Goal: Book appointment/travel/reservation

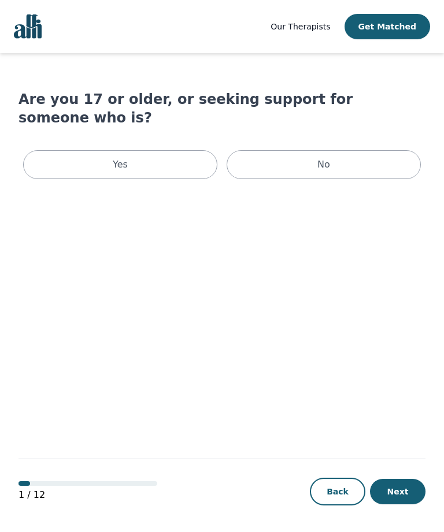
click at [185, 150] on div "Yes" at bounding box center [120, 164] width 194 height 29
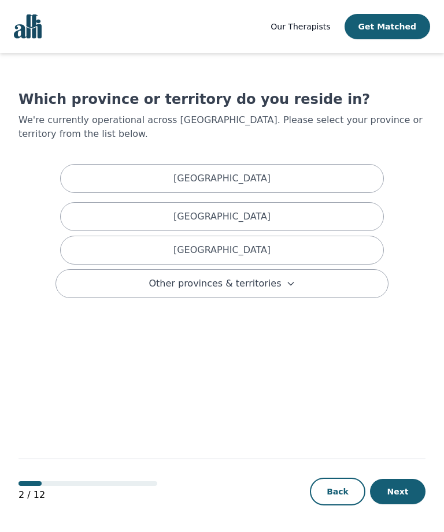
click at [334, 214] on div "[GEOGRAPHIC_DATA]" at bounding box center [221, 216] width 323 height 29
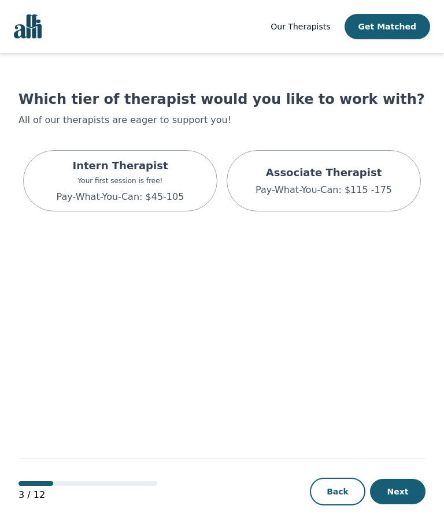
click at [176, 187] on div "Intern Therapist Your first session is free! Pay-What-You-Can: $45-105" at bounding box center [121, 181] width 128 height 46
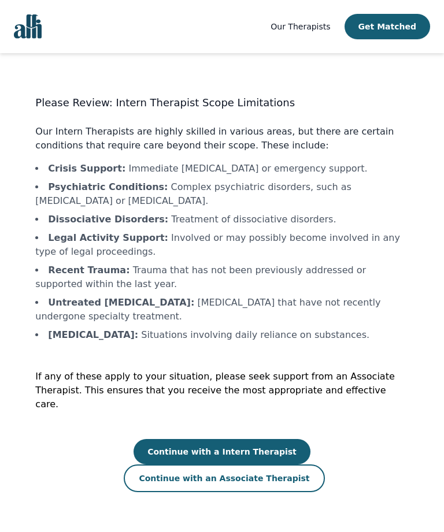
click at [180, 441] on button "Continue with a Intern Therapist" at bounding box center [221, 451] width 177 height 25
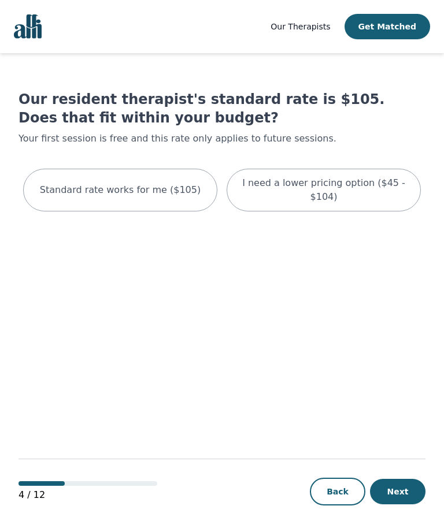
click at [403, 185] on p "I need a lower pricing option ($45 - $104)" at bounding box center [323, 190] width 165 height 28
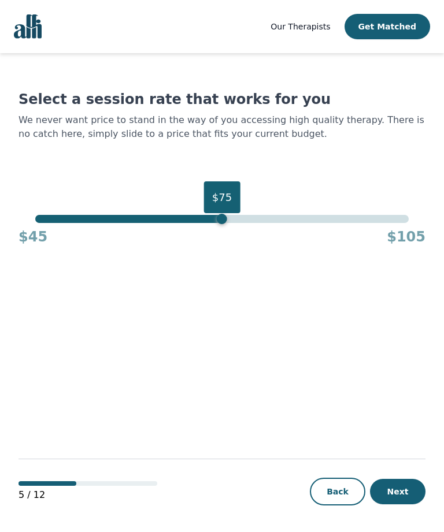
click at [404, 504] on button "Next" at bounding box center [397, 491] width 55 height 25
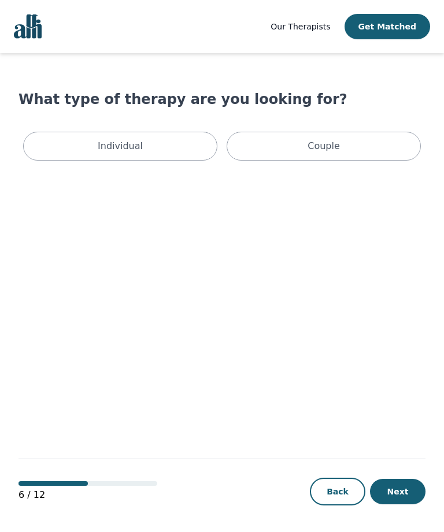
click at [187, 141] on div "Individual" at bounding box center [120, 146] width 194 height 29
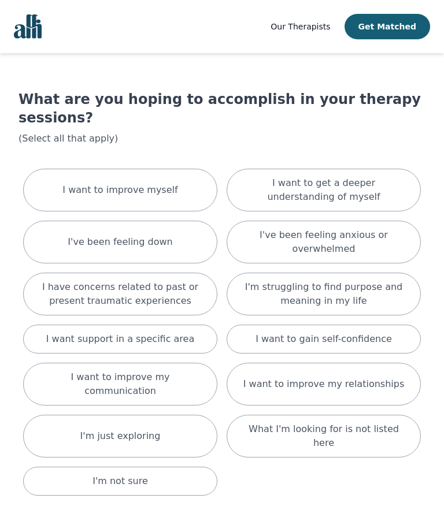
click at [187, 169] on div "I want to improve myself" at bounding box center [120, 190] width 194 height 43
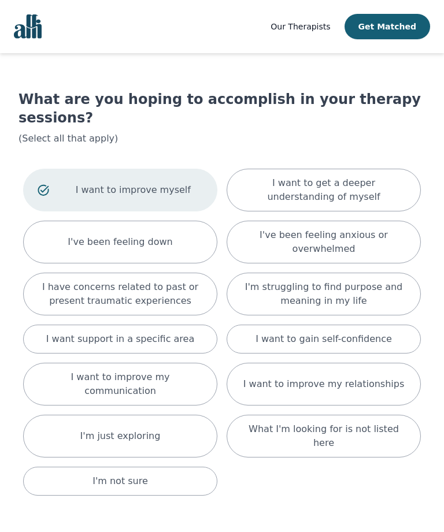
click at [405, 176] on p "I want to get a deeper understanding of myself" at bounding box center [323, 190] width 165 height 28
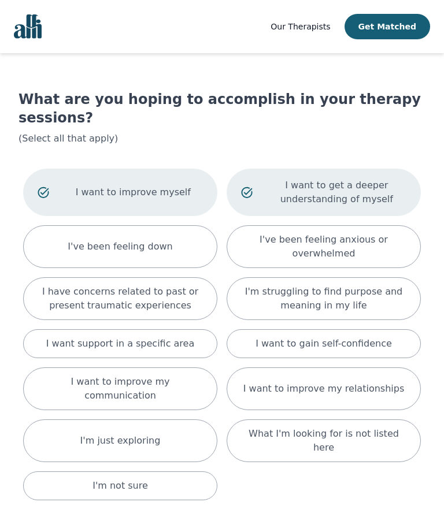
click at [369, 233] on p "I've been feeling anxious or overwhelmed" at bounding box center [323, 247] width 165 height 28
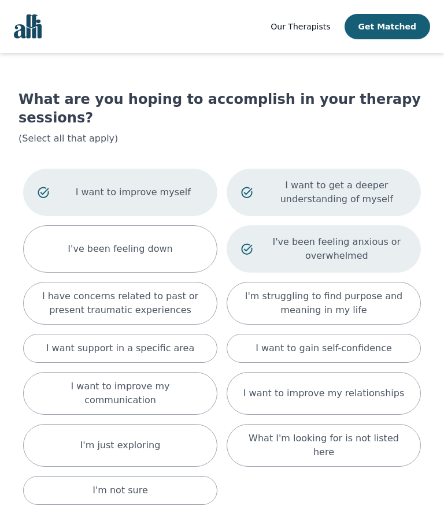
click at [381, 341] on p "I want to gain self-confidence" at bounding box center [323, 348] width 136 height 14
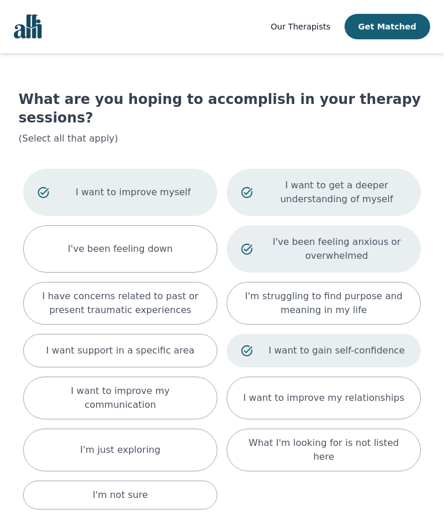
click at [200, 377] on div "I want to improve my communication" at bounding box center [120, 398] width 194 height 43
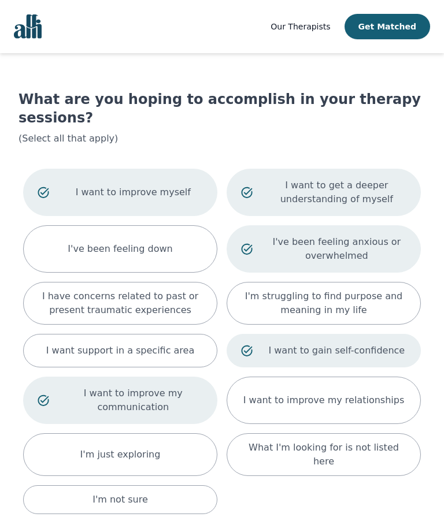
click at [339, 393] on p "I want to improve my relationships" at bounding box center [323, 400] width 161 height 14
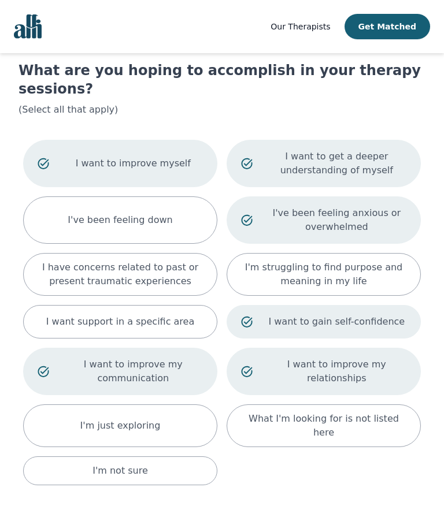
scroll to position [38, 0]
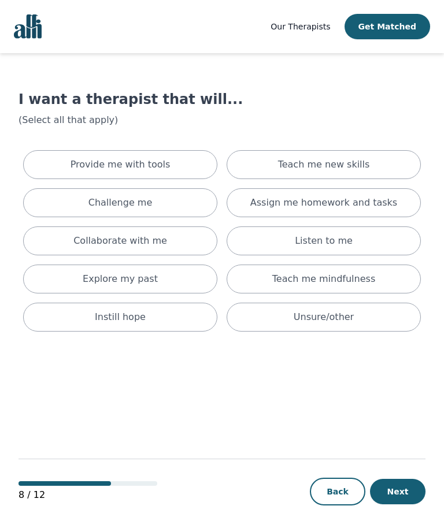
click at [195, 161] on div "Provide me with tools" at bounding box center [120, 164] width 194 height 29
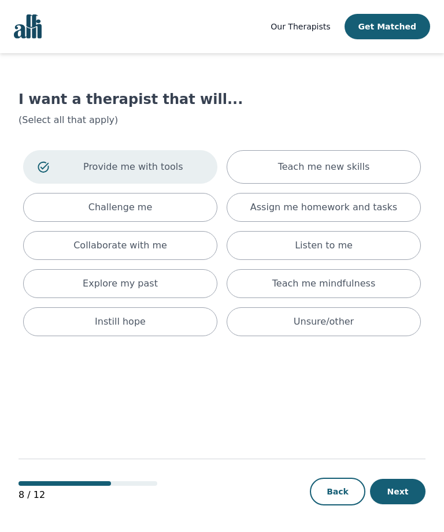
click at [311, 162] on p "Teach me new skills" at bounding box center [324, 167] width 92 height 14
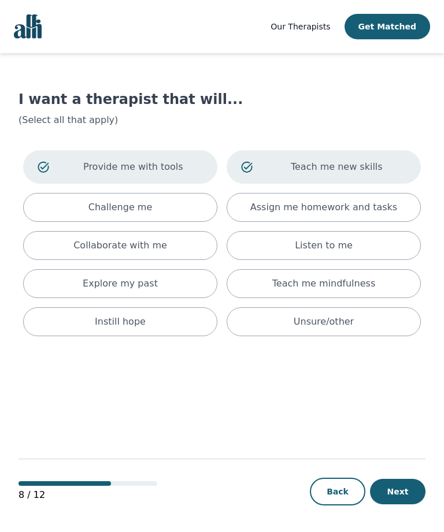
click at [193, 212] on div "Challenge me" at bounding box center [120, 207] width 194 height 29
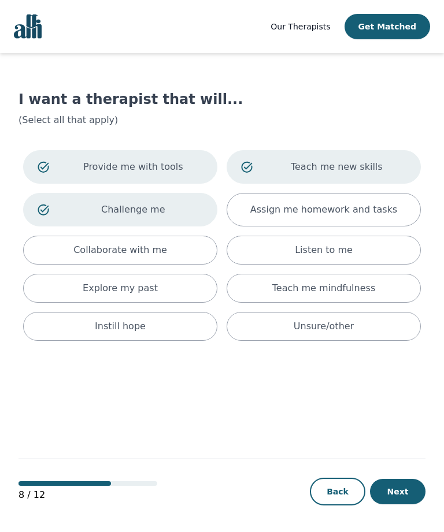
click at [183, 248] on div "Collaborate with me" at bounding box center [120, 250] width 194 height 29
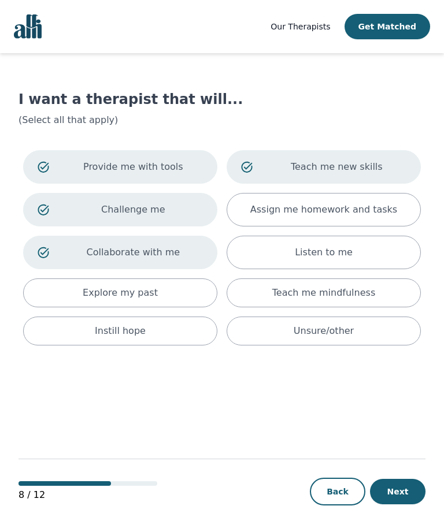
click at [381, 289] on div "Teach me mindfulness" at bounding box center [323, 292] width 194 height 29
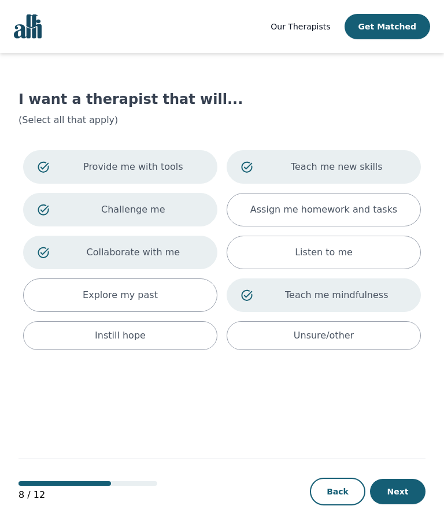
click at [193, 333] on div "Instill hope" at bounding box center [120, 335] width 194 height 29
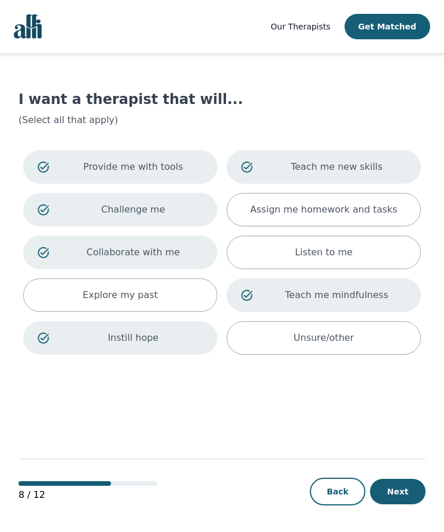
click at [394, 504] on button "Next" at bounding box center [397, 491] width 55 height 25
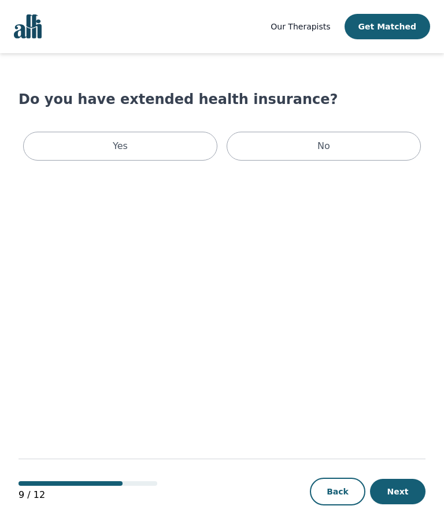
click at [179, 144] on div "Yes" at bounding box center [120, 146] width 194 height 29
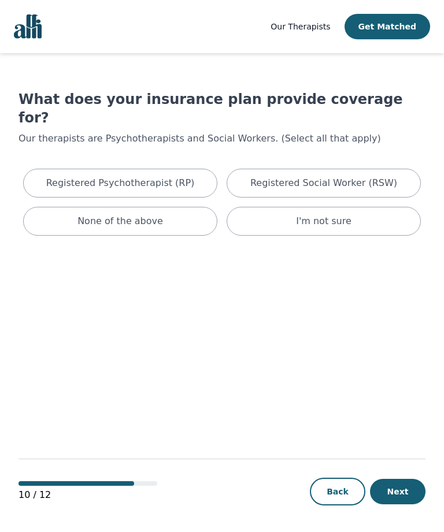
click at [333, 214] on p "I'm not sure" at bounding box center [323, 221] width 55 height 14
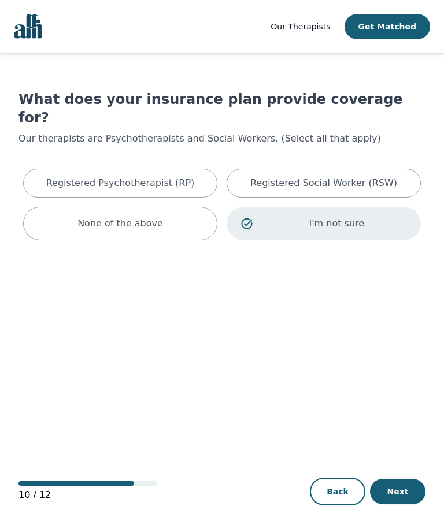
click at [404, 504] on button "Next" at bounding box center [397, 491] width 55 height 25
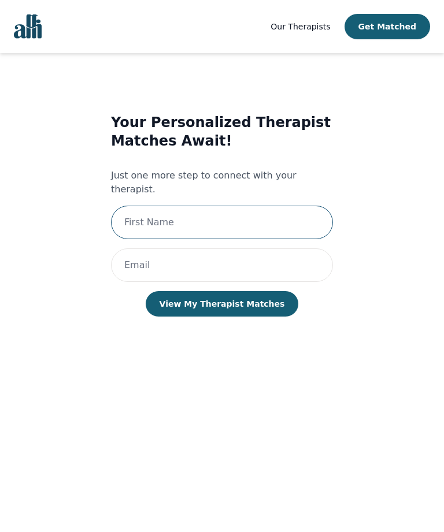
click at [281, 209] on input "text" at bounding box center [222, 222] width 222 height 33
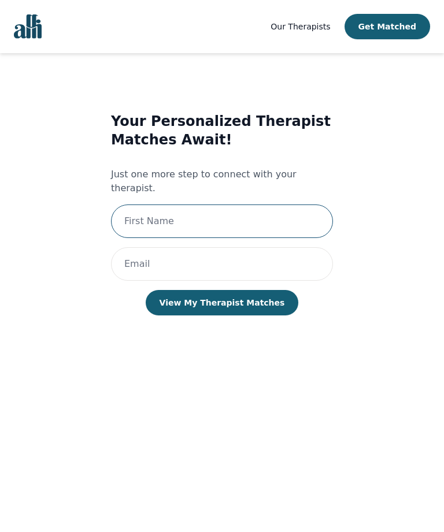
type input "[PERSON_NAME]"
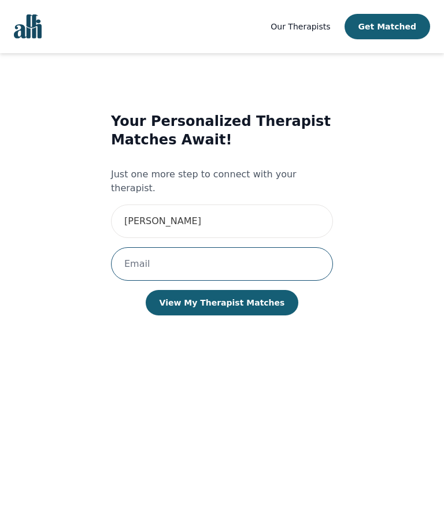
click at [271, 247] on input "email" at bounding box center [222, 263] width 222 height 33
type input "[EMAIL_ADDRESS][DOMAIN_NAME]"
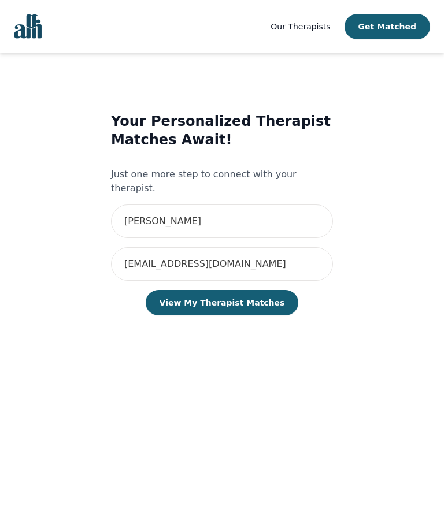
click at [273, 290] on button "View My Therapist Matches" at bounding box center [222, 302] width 153 height 25
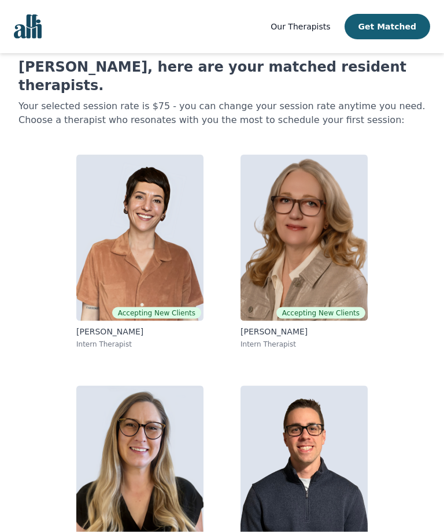
scroll to position [34, 0]
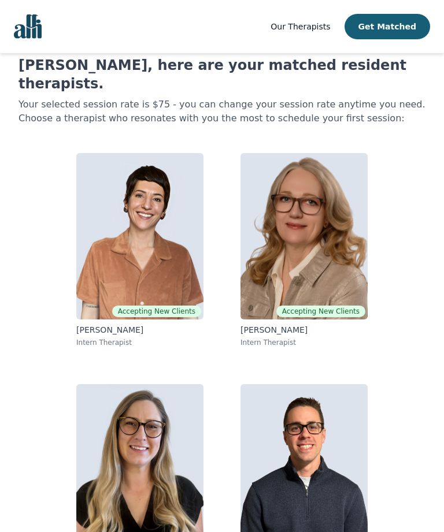
click at [340, 248] on img at bounding box center [303, 236] width 127 height 166
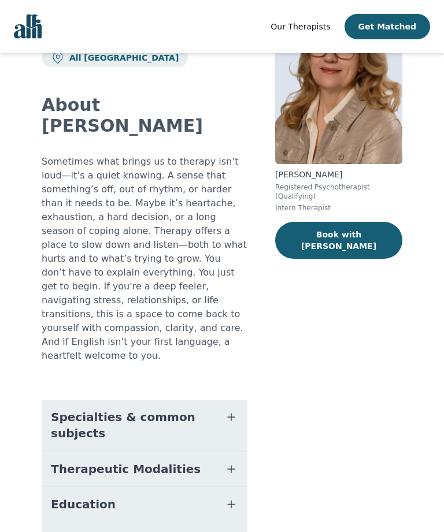
scroll to position [84, 0]
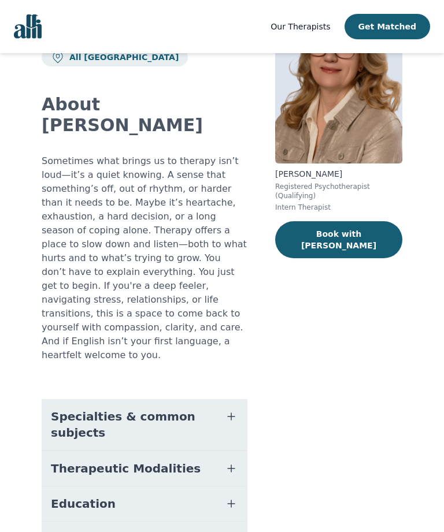
click at [232, 409] on icon "button" at bounding box center [231, 416] width 14 height 14
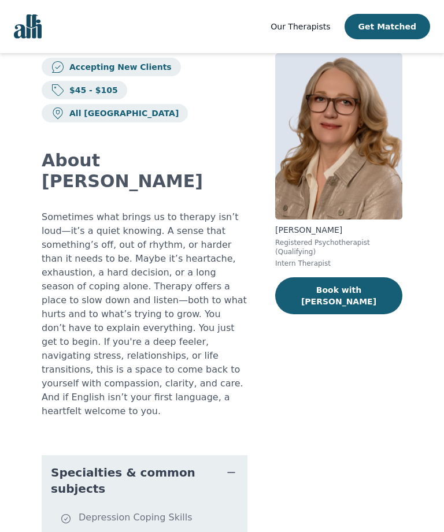
scroll to position [25, 0]
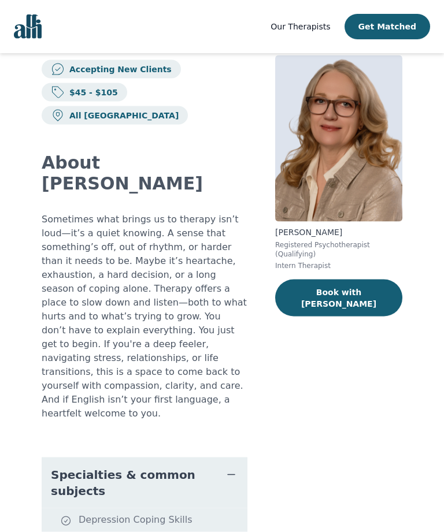
click at [386, 289] on button "Book with [PERSON_NAME]" at bounding box center [338, 298] width 127 height 37
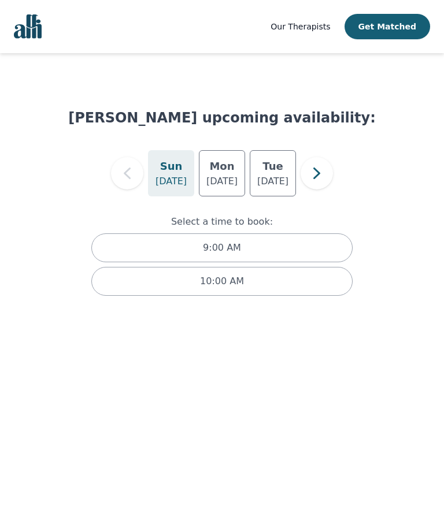
click at [170, 172] on h5 "Sun" at bounding box center [171, 166] width 23 height 16
click at [284, 175] on p "[DATE]" at bounding box center [272, 181] width 31 height 14
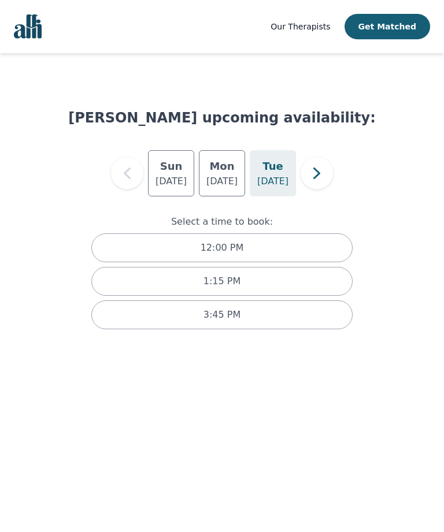
click at [303, 312] on div "3:45 PM" at bounding box center [221, 314] width 261 height 29
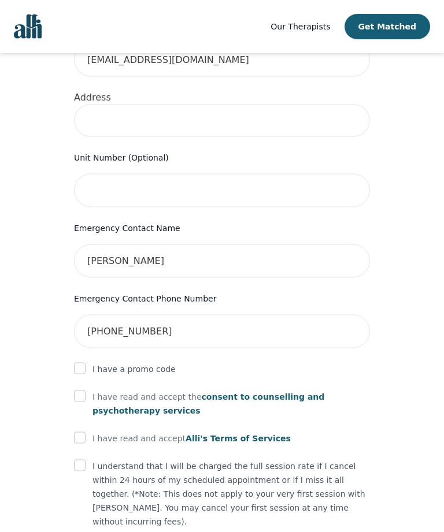
scroll to position [472, 0]
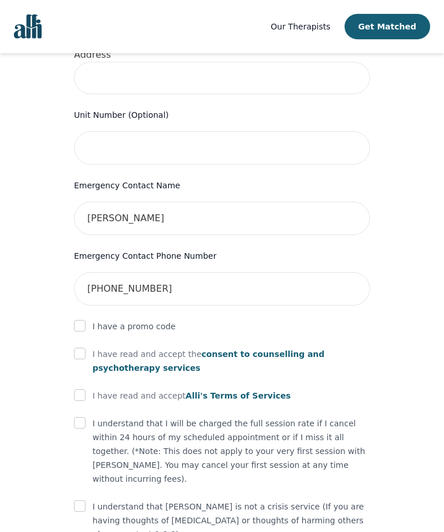
click at [83, 348] on input "checkbox" at bounding box center [80, 354] width 12 height 12
checkbox input "true"
click at [88, 366] on form "First Name [PERSON_NAME] Last Name [PERSON_NAME] Phone Number Only input the 10…" at bounding box center [222, 169] width 296 height 824
click at [81, 417] on input "checkbox" at bounding box center [80, 423] width 12 height 12
checkbox input "true"
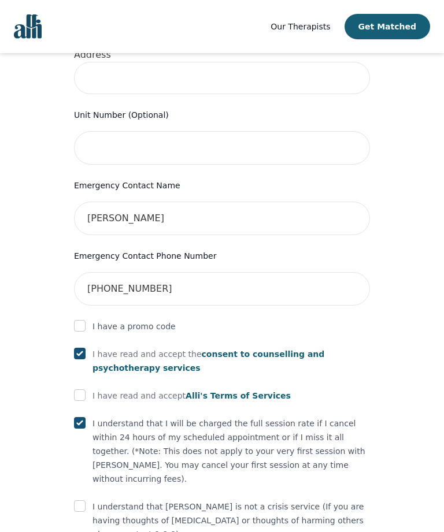
click at [83, 389] on input "checkbox" at bounding box center [80, 395] width 12 height 12
checkbox input "true"
click at [84, 500] on input "checkbox" at bounding box center [80, 506] width 12 height 12
checkbox input "true"
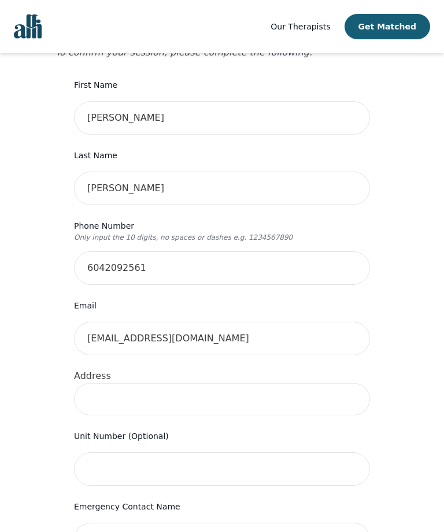
click at [295, 383] on input at bounding box center [222, 399] width 296 height 32
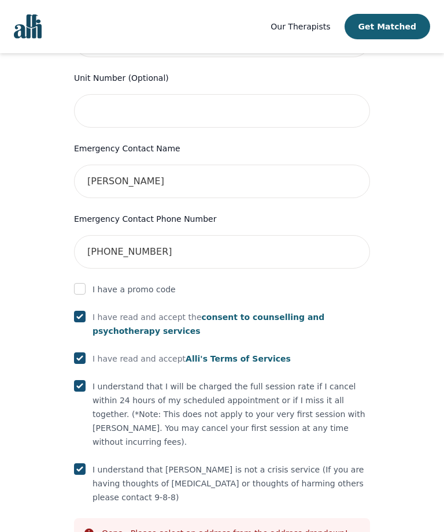
scroll to position [516, 0]
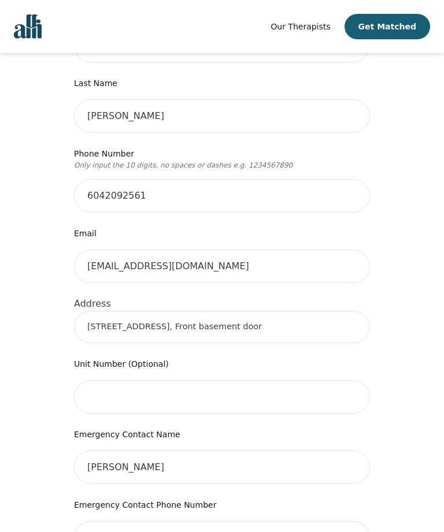
scroll to position [214, 0]
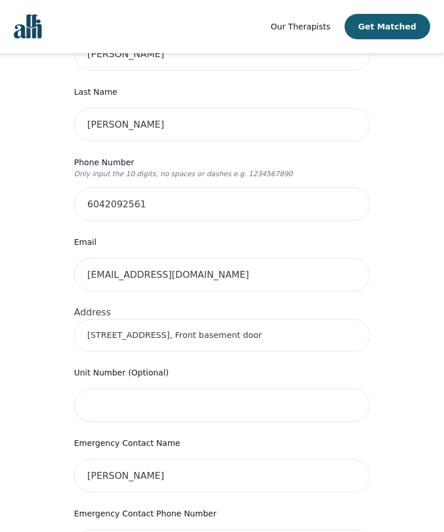
click at [341, 320] on input "[STREET_ADDRESS], Front basement door" at bounding box center [222, 335] width 296 height 32
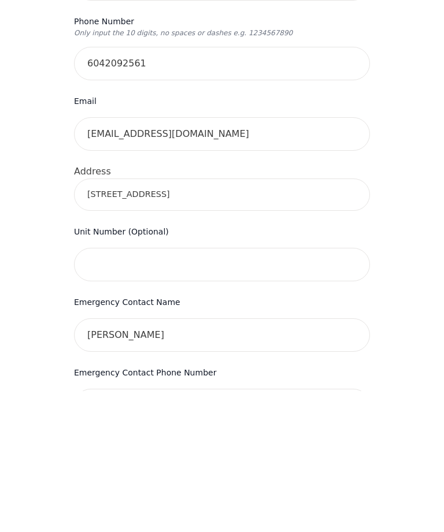
type input "[STREET_ADDRESS]"
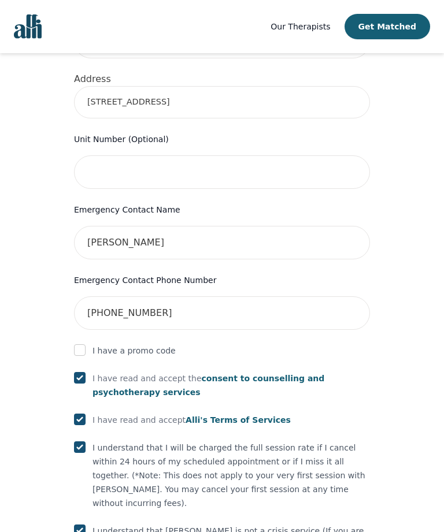
scroll to position [516, 0]
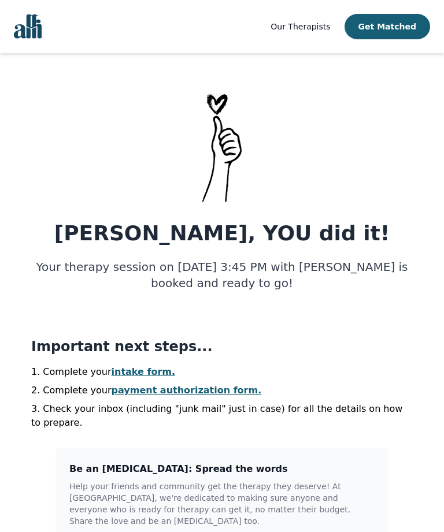
click at [139, 370] on link "intake form." at bounding box center [143, 371] width 64 height 11
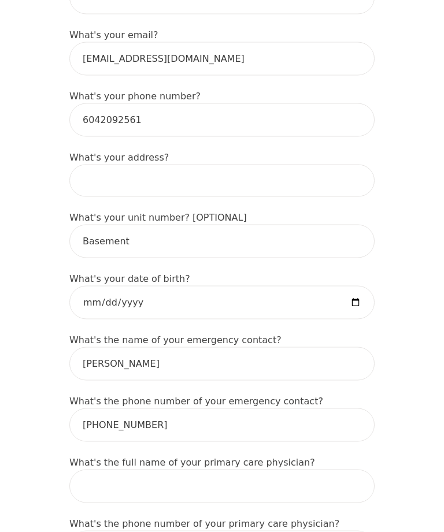
scroll to position [373, 0]
click at [291, 178] on input at bounding box center [221, 180] width 305 height 32
click at [313, 185] on input "[STREET_ADDRESS], Front basement door" at bounding box center [221, 180] width 305 height 32
type input "[STREET_ADDRESS]"
click at [289, 305] on input "date" at bounding box center [221, 301] width 305 height 33
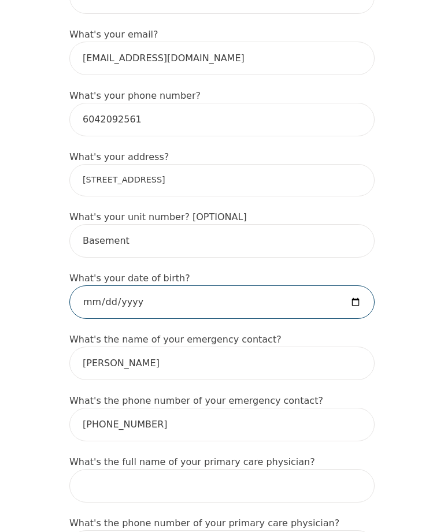
click at [239, 303] on input "[DATE]" at bounding box center [221, 301] width 305 height 33
click at [217, 300] on input "[DATE]" at bounding box center [221, 301] width 305 height 33
click at [318, 300] on input "[DATE]" at bounding box center [221, 301] width 305 height 33
type input "[DATE]"
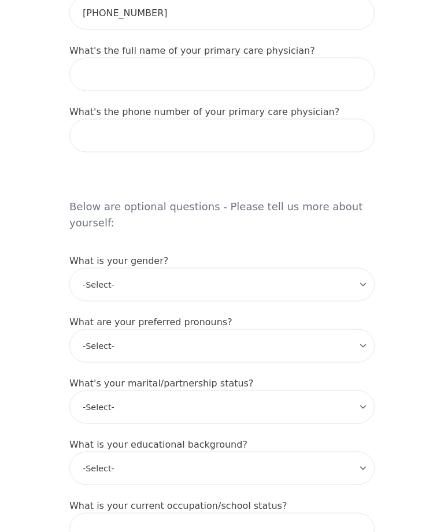
scroll to position [785, 0]
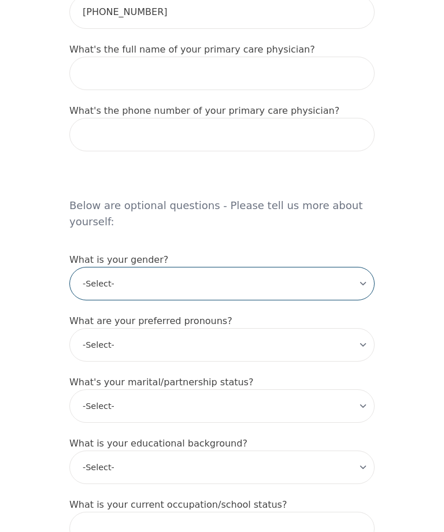
click at [373, 267] on select "-Select- [DEMOGRAPHIC_DATA] [DEMOGRAPHIC_DATA] [DEMOGRAPHIC_DATA] [DEMOGRAPHIC_…" at bounding box center [221, 283] width 305 height 33
select select "[DEMOGRAPHIC_DATA]"
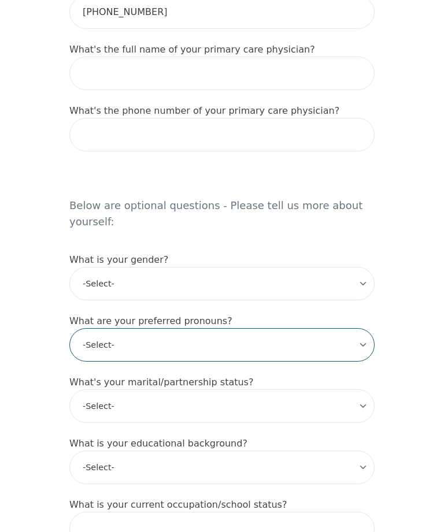
click at [294, 330] on select "-Select- he/him she/her they/them ze/zir xe/xem ey/em ve/ver tey/ter e/e per/pe…" at bounding box center [221, 344] width 305 height 33
select select "she/her"
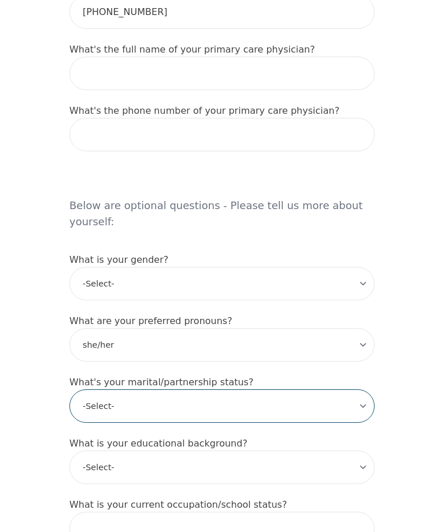
click at [310, 389] on select "-Select- Single Partnered Married Common Law Widowed Separated Divorced" at bounding box center [221, 405] width 305 height 33
select select "Single"
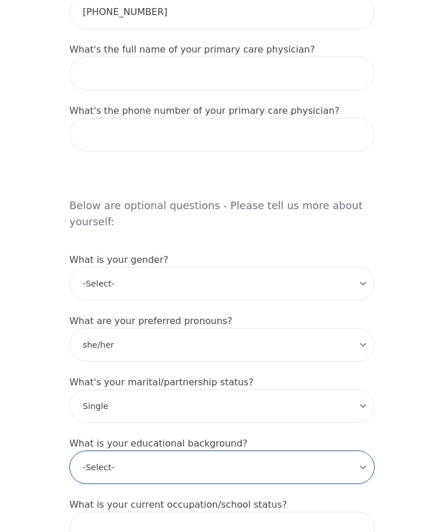
click at [277, 451] on select "-Select- Less than high school High school Associate degree Bachelor degree Mas…" at bounding box center [221, 466] width 305 height 33
select select "Associate degree"
click at [234, 450] on select "-Select- Less than high school High school Associate degree Bachelor degree Mas…" at bounding box center [221, 466] width 305 height 33
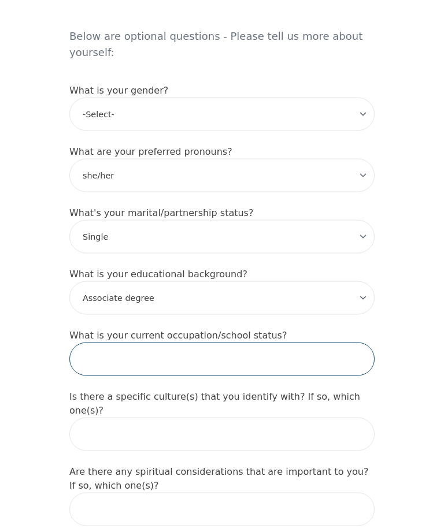
click at [334, 345] on input "text" at bounding box center [221, 358] width 305 height 33
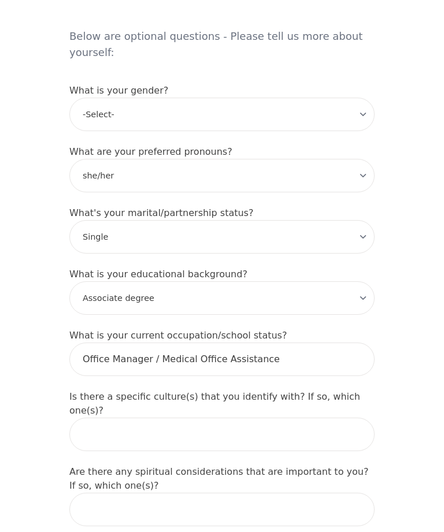
scroll to position [955, 0]
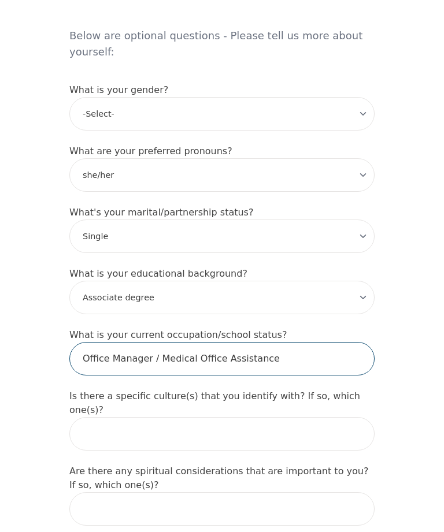
type input "Office Manager / Medical Office Assistance"
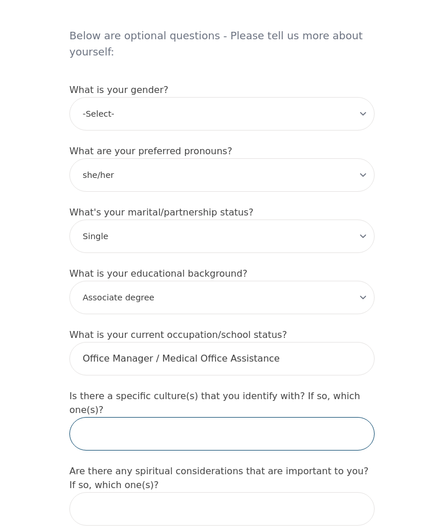
click at [352, 417] on input "text" at bounding box center [221, 433] width 305 height 33
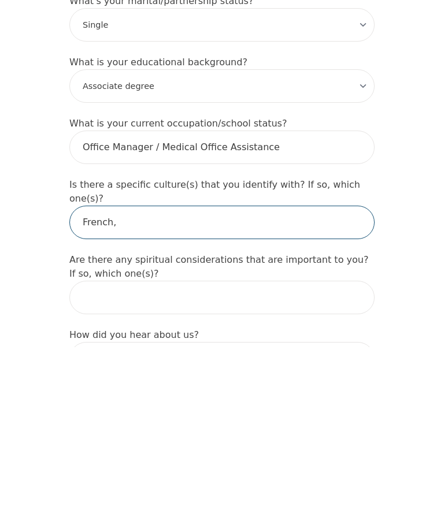
type input "French canadian"
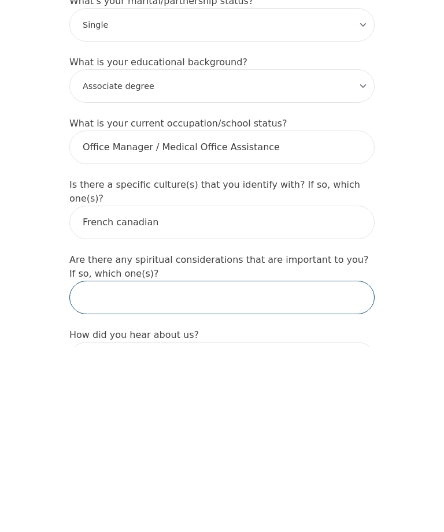
click at [334, 466] on input "text" at bounding box center [221, 482] width 305 height 33
type input "[DEMOGRAPHIC_DATA]"
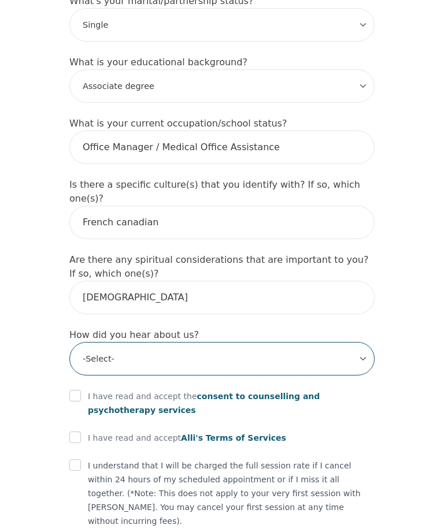
select select "Instagram"
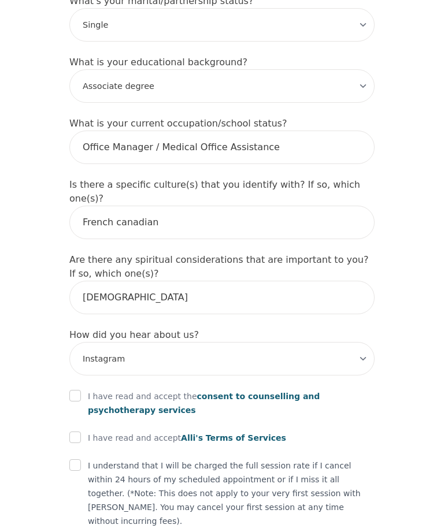
click at [79, 431] on input "checkbox" at bounding box center [75, 437] width 12 height 12
checkbox input "true"
click at [80, 390] on input "checkbox" at bounding box center [75, 396] width 12 height 12
checkbox input "true"
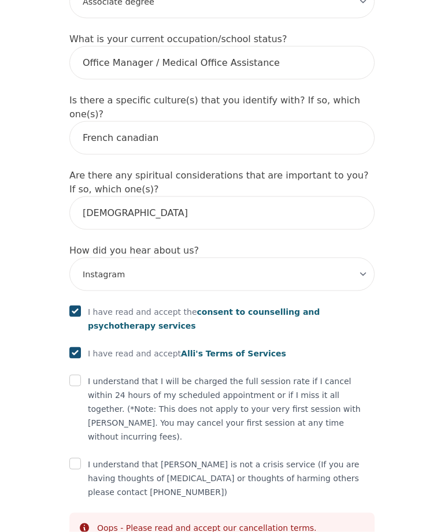
scroll to position [1253, 0]
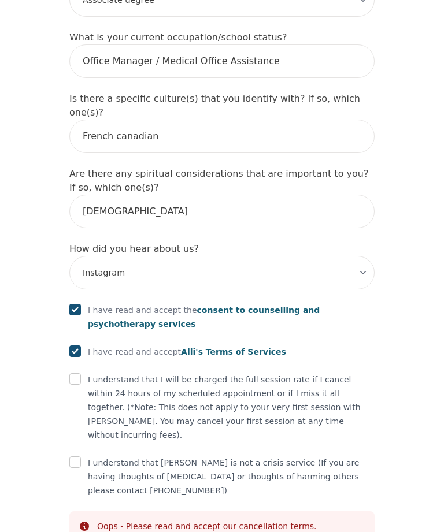
click at [80, 373] on input "checkbox" at bounding box center [75, 379] width 12 height 12
checkbox input "true"
click at [77, 456] on input "checkbox" at bounding box center [75, 462] width 12 height 12
checkbox input "true"
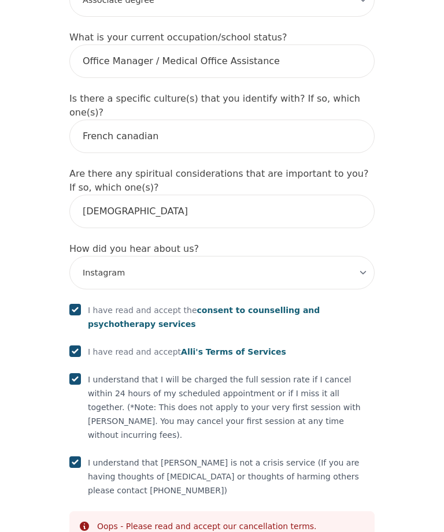
scroll to position [1209, 0]
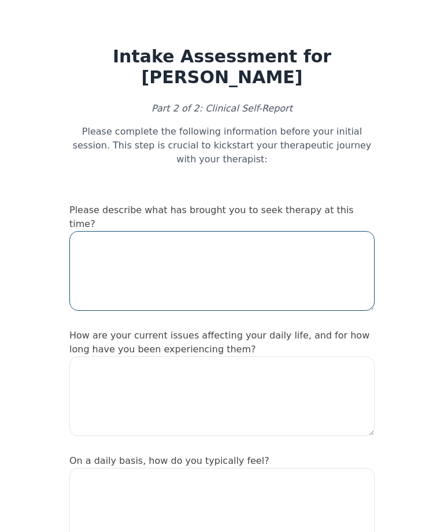
click at [342, 266] on textarea at bounding box center [221, 271] width 305 height 80
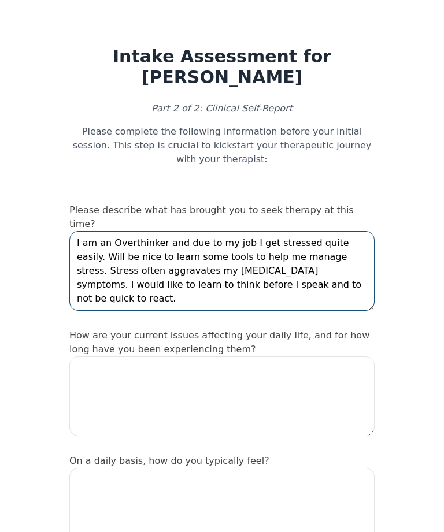
type textarea "I am an Overthinker and due to my job I get stressed quite easily. Will be nice…"
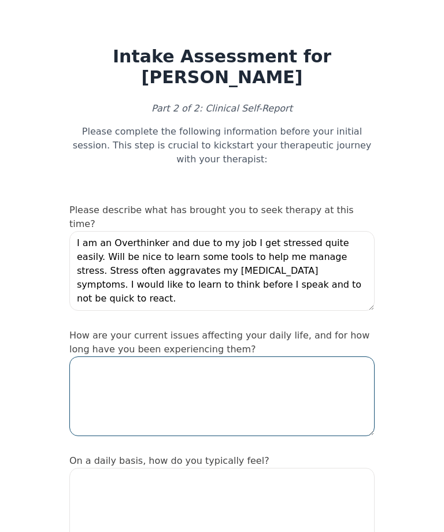
click at [353, 386] on textarea at bounding box center [221, 396] width 305 height 80
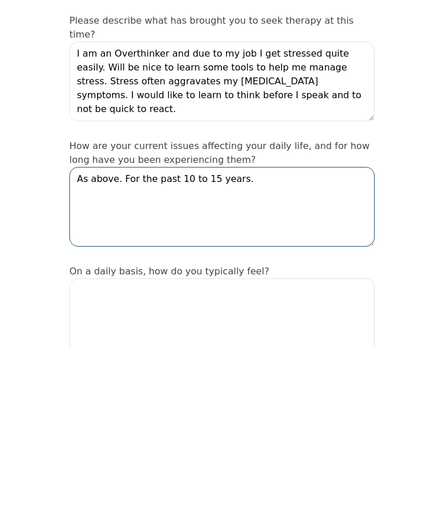
type textarea "As above. For the past 10 to 15 years."
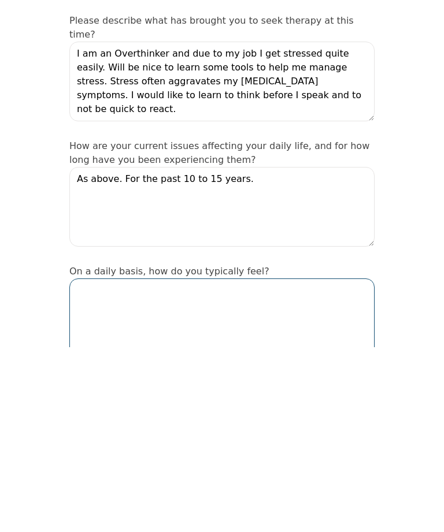
click at [334, 463] on textarea at bounding box center [221, 503] width 305 height 80
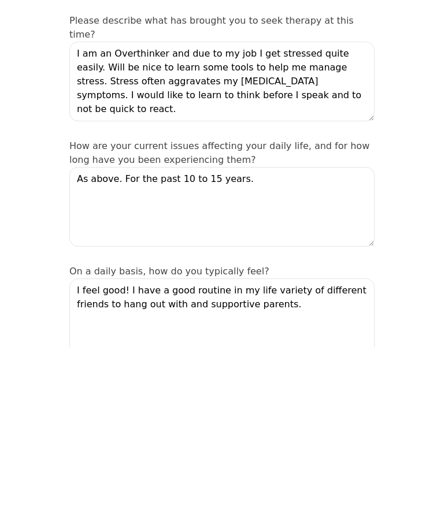
scroll to position [189, 0]
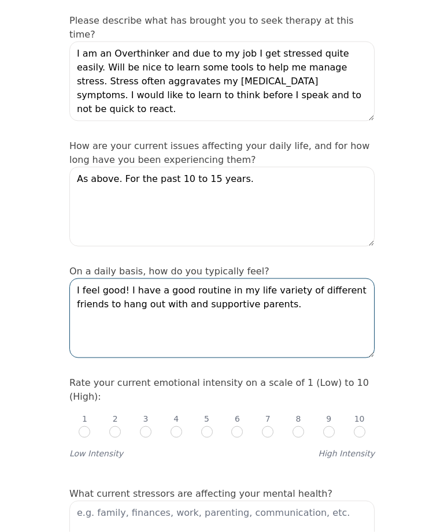
type textarea "I feel good! I have a good routine in my life variety of different friends to h…"
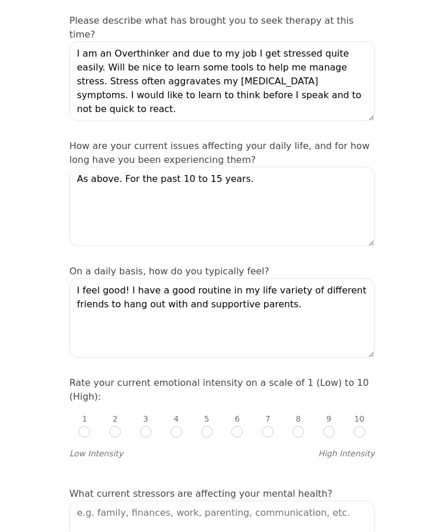
click at [208, 426] on input "radio" at bounding box center [207, 432] width 12 height 12
radio input "true"
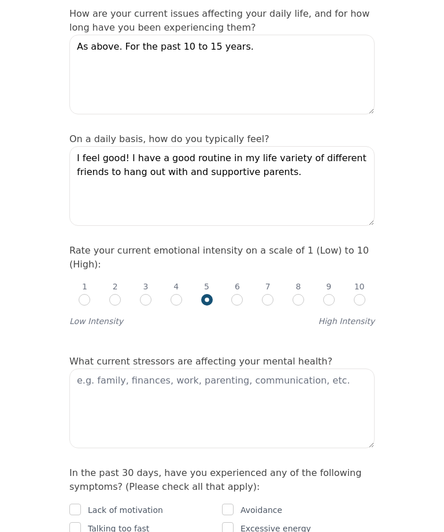
scroll to position [325, 0]
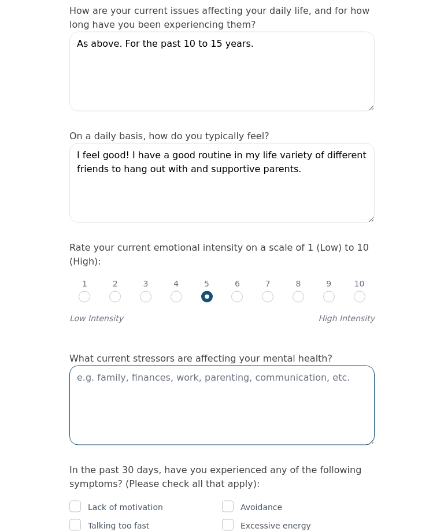
click at [347, 378] on textarea at bounding box center [221, 406] width 305 height 80
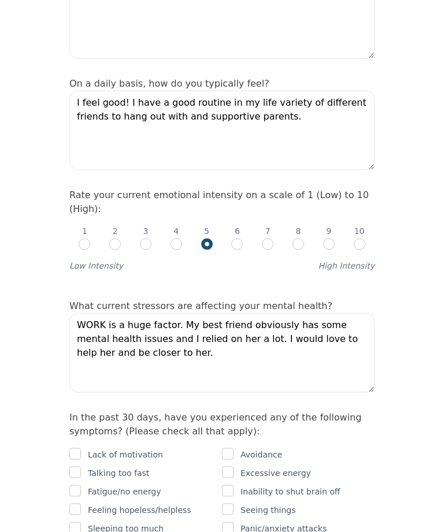
scroll to position [378, 0]
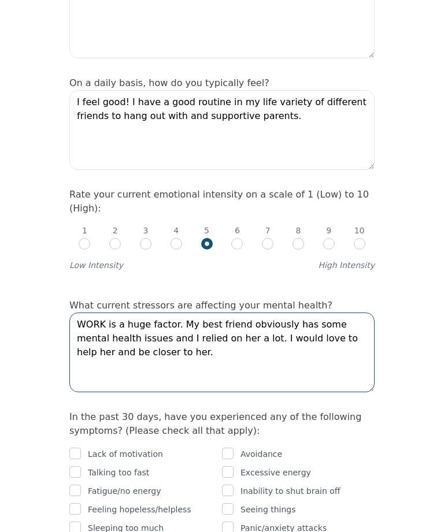
click at [225, 312] on textarea "WORK is a huge factor. My best friend obviously has some mental health issues a…" at bounding box center [221, 352] width 305 height 80
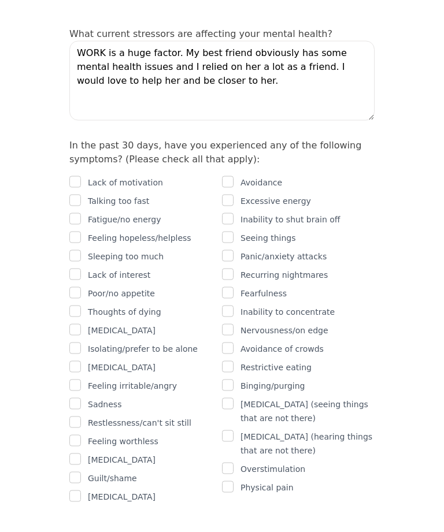
scroll to position [650, 0]
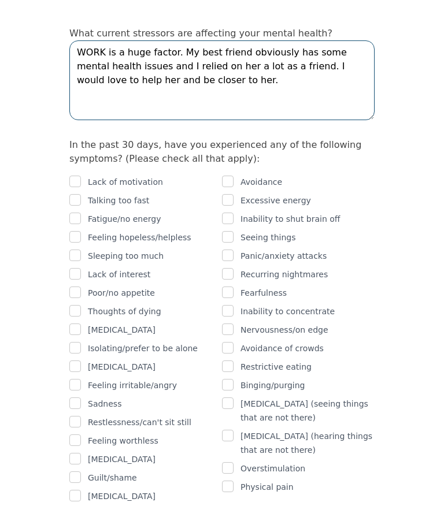
type textarea "WORK is a huge factor. My best friend obviously has some mental health issues a…"
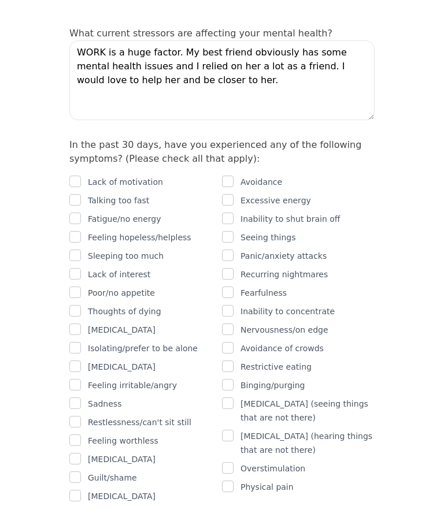
click at [76, 213] on input "checkbox" at bounding box center [75, 219] width 12 height 12
checkbox input "true"
click at [76, 323] on input "checkbox" at bounding box center [75, 329] width 12 height 12
click at [72, 323] on input "checkbox" at bounding box center [75, 329] width 12 height 12
click at [73, 323] on input "checkbox" at bounding box center [75, 329] width 12 height 12
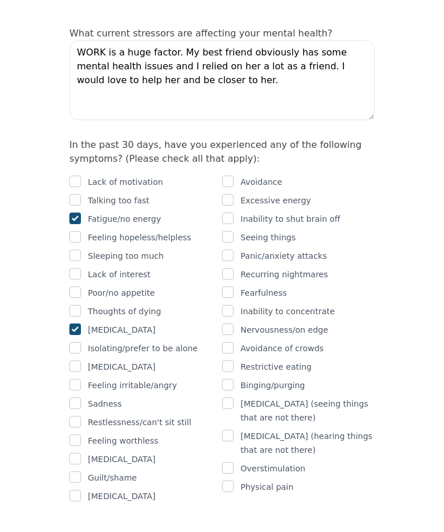
checkbox input "true"
click at [78, 342] on input "checkbox" at bounding box center [75, 348] width 12 height 12
checkbox input "true"
click at [75, 379] on input "checkbox" at bounding box center [75, 385] width 12 height 12
checkbox input "true"
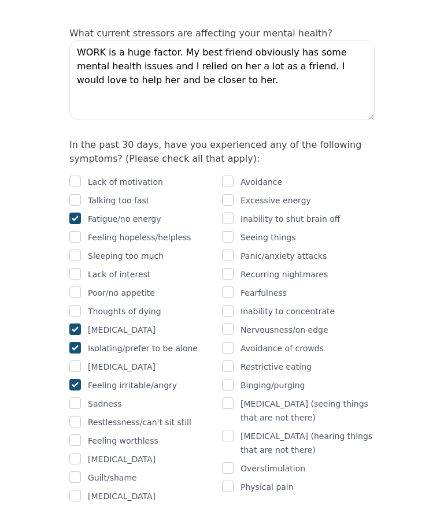
click at [74, 490] on input "checkbox" at bounding box center [75, 496] width 12 height 12
checkbox input "true"
click at [222, 462] on input "checkbox" at bounding box center [228, 468] width 12 height 12
checkbox input "true"
click at [225, 213] on input "checkbox" at bounding box center [228, 219] width 12 height 12
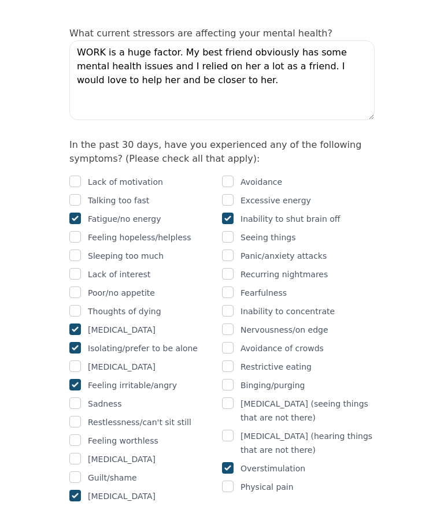
checkbox input "true"
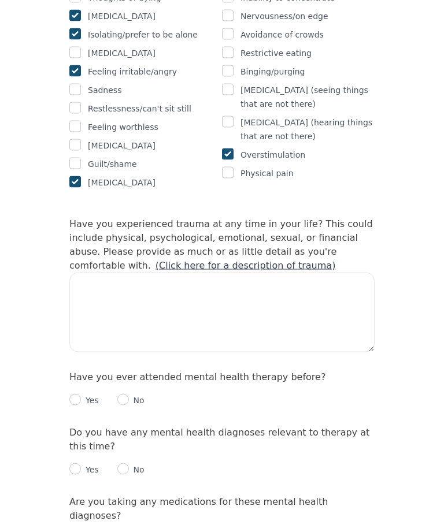
scroll to position [965, 0]
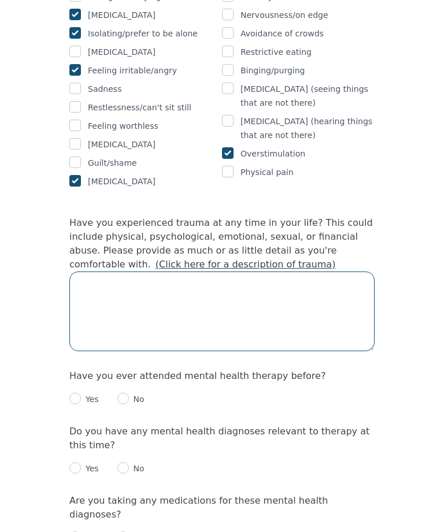
click at [356, 281] on textarea at bounding box center [221, 311] width 305 height 80
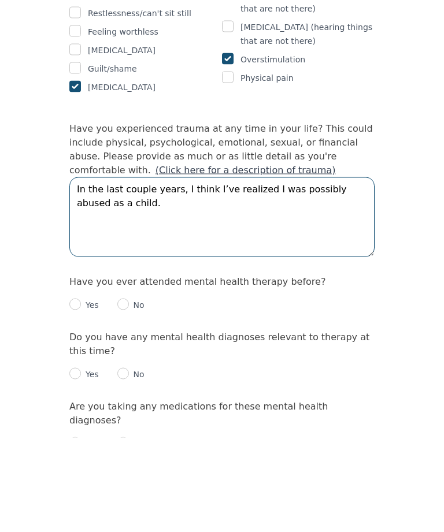
type textarea "In the last couple years, I think I’ve realized I was possibly abused as a chil…"
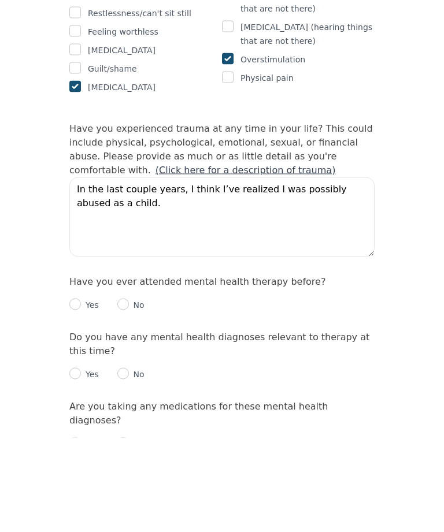
click at [128, 393] on input "radio" at bounding box center [123, 399] width 12 height 12
radio input "true"
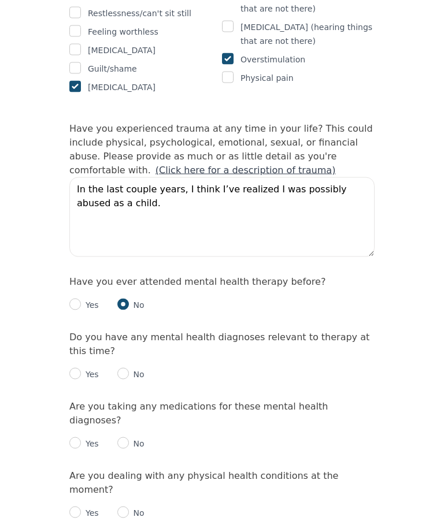
click at [74, 299] on input "radio" at bounding box center [75, 305] width 12 height 12
radio input "true"
radio input "false"
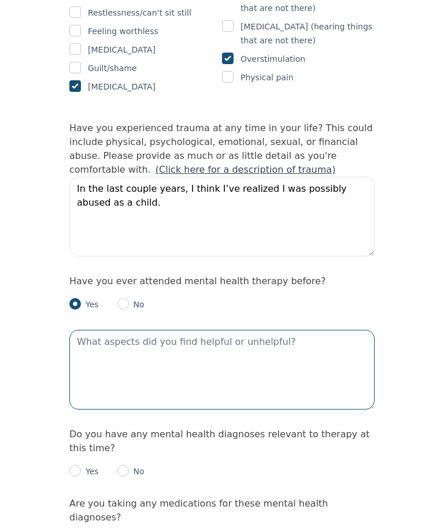
click at [278, 340] on textarea at bounding box center [221, 370] width 305 height 80
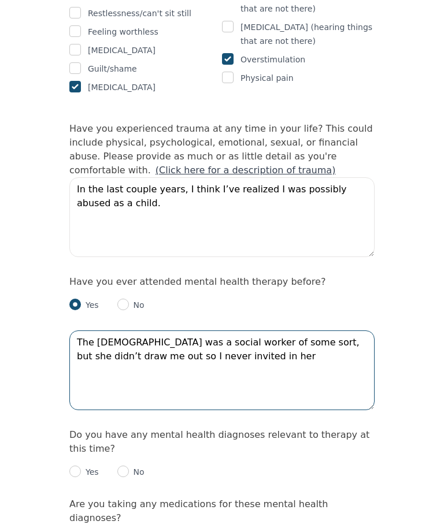
click at [158, 330] on textarea "The [DEMOGRAPHIC_DATA] was a social worker of some sort, but she didn’t draw me…" at bounding box center [221, 370] width 305 height 80
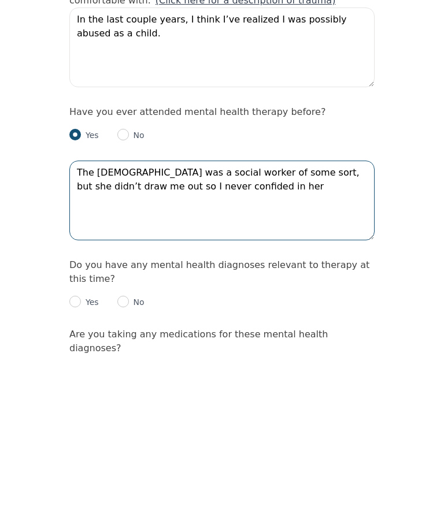
click at [198, 330] on textarea "The [DEMOGRAPHIC_DATA] was a social worker of some sort, but she didn’t draw me…" at bounding box center [221, 370] width 305 height 80
type textarea "The [DEMOGRAPHIC_DATA] was a social worker of some sort, but she didn’t draw me…"
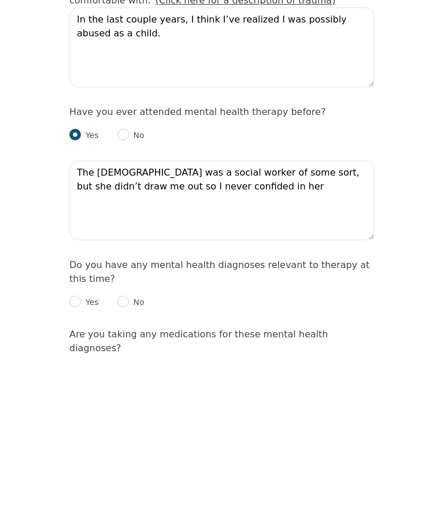
click at [125, 466] on input "radio" at bounding box center [123, 472] width 12 height 12
radio input "true"
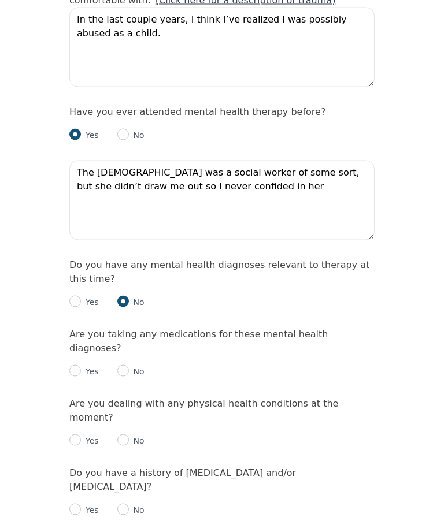
click at [70, 365] on input "radio" at bounding box center [75, 371] width 12 height 12
radio input "true"
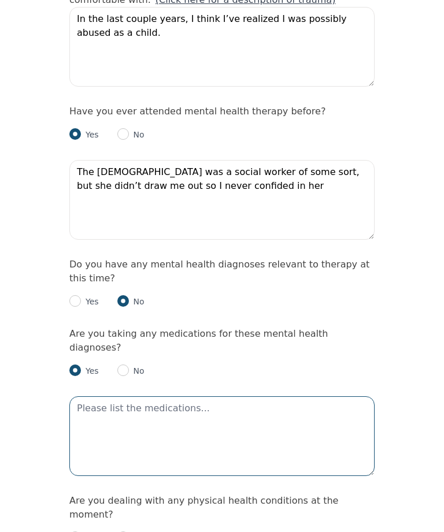
click at [188, 396] on textarea at bounding box center [221, 436] width 305 height 80
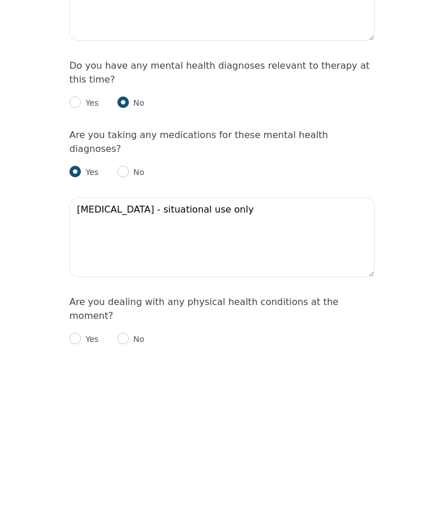
scroll to position [1428, 0]
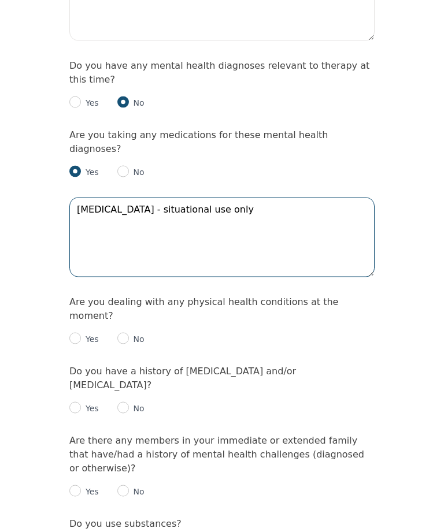
type textarea "[MEDICAL_DATA] - situational use only"
click at [73, 333] on input "radio" at bounding box center [75, 339] width 12 height 12
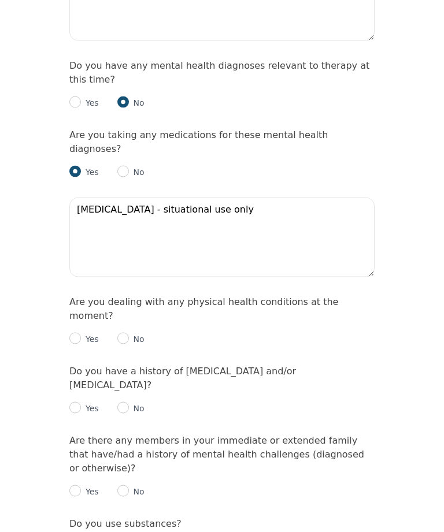
radio input "true"
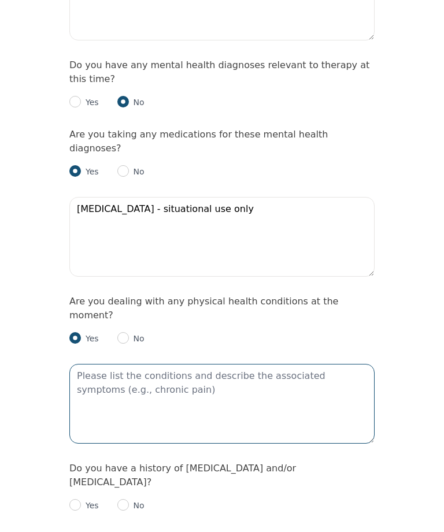
click at [204, 364] on textarea at bounding box center [221, 404] width 305 height 80
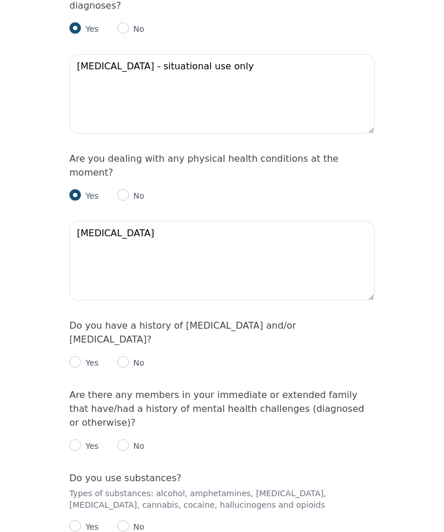
scroll to position [1572, 0]
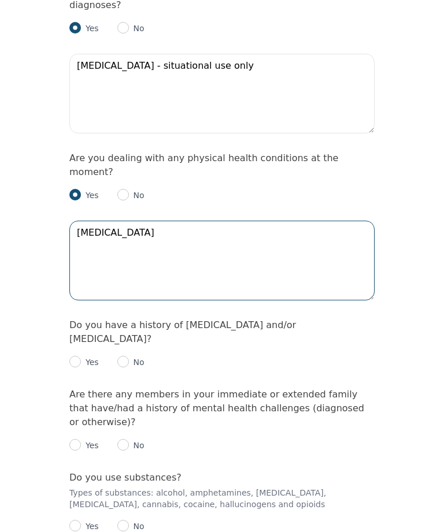
type textarea "[MEDICAL_DATA]"
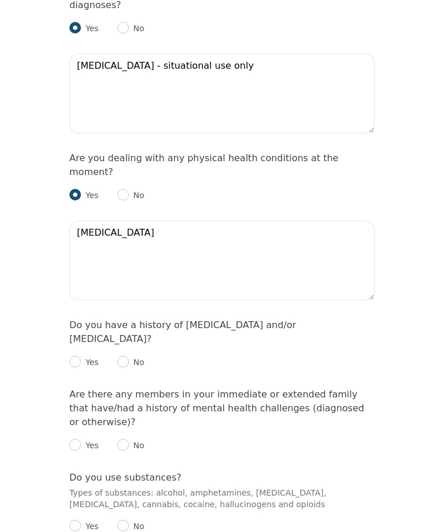
click at [126, 356] on input "radio" at bounding box center [123, 362] width 12 height 12
radio input "true"
click at [77, 439] on input "radio" at bounding box center [75, 445] width 12 height 12
radio input "true"
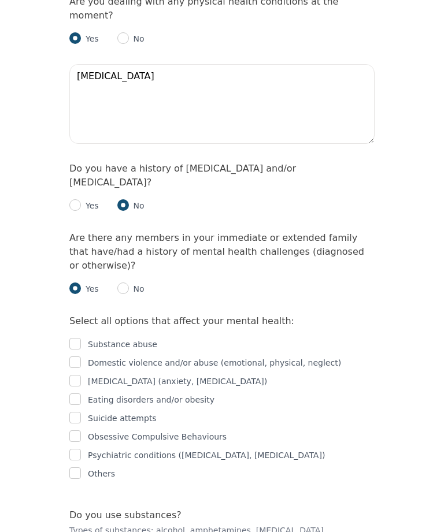
scroll to position [1728, 0]
click at [77, 375] on input "checkbox" at bounding box center [75, 381] width 12 height 12
checkbox input "true"
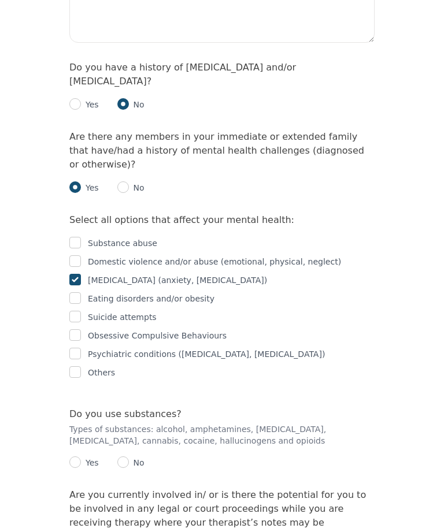
scroll to position [1834, 0]
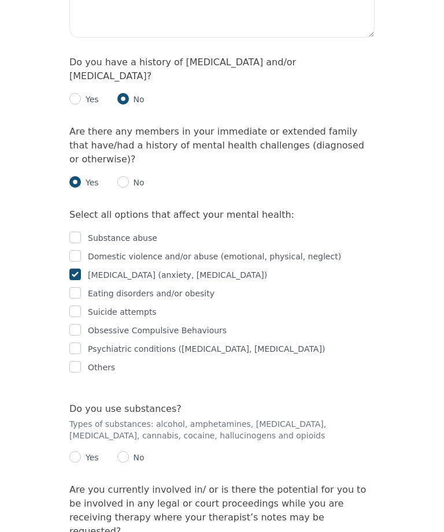
click at [77, 342] on input "checkbox" at bounding box center [75, 348] width 12 height 12
checkbox input "true"
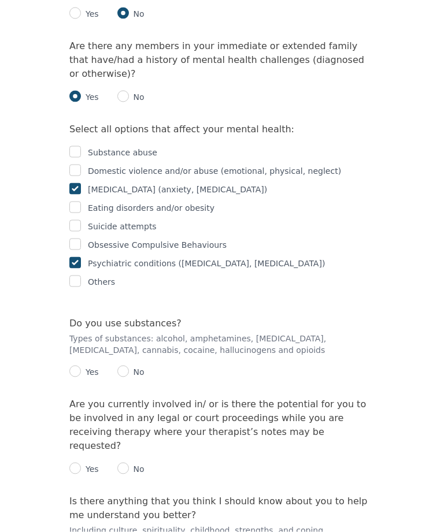
scroll to position [1922, 0]
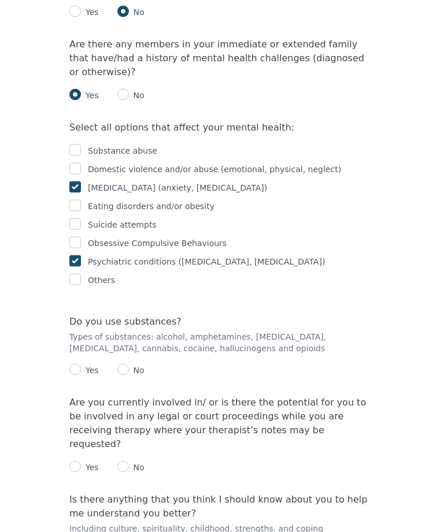
click at [76, 364] on input "radio" at bounding box center [75, 370] width 12 height 12
radio input "true"
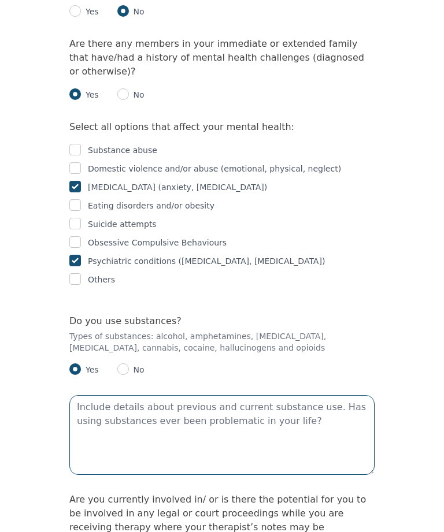
click at [222, 395] on textarea at bounding box center [221, 435] width 305 height 80
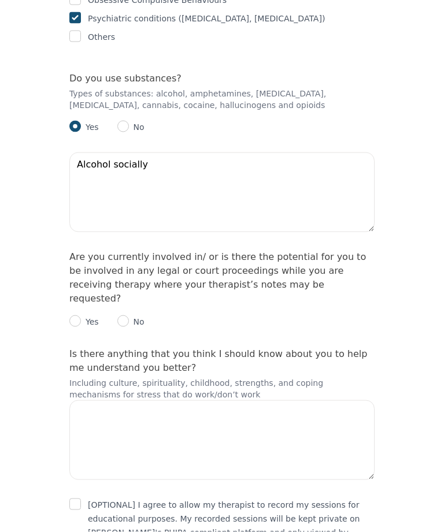
scroll to position [2165, 0]
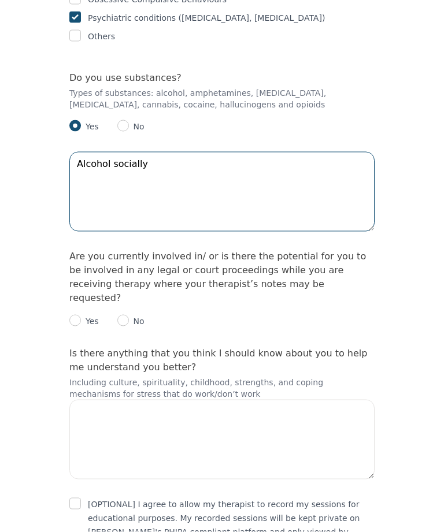
type textarea "Alcohol socially"
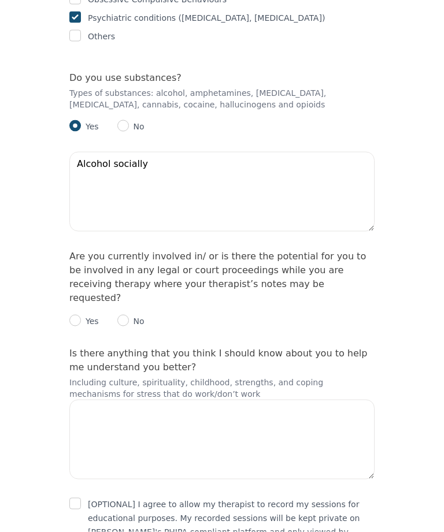
click at [128, 315] on input "radio" at bounding box center [123, 321] width 12 height 12
radio input "true"
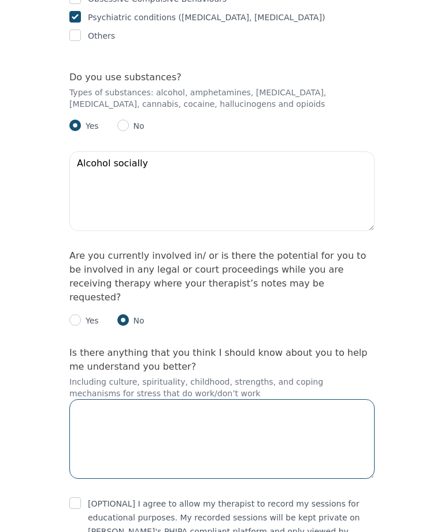
click at [351, 399] on textarea at bounding box center [221, 439] width 305 height 80
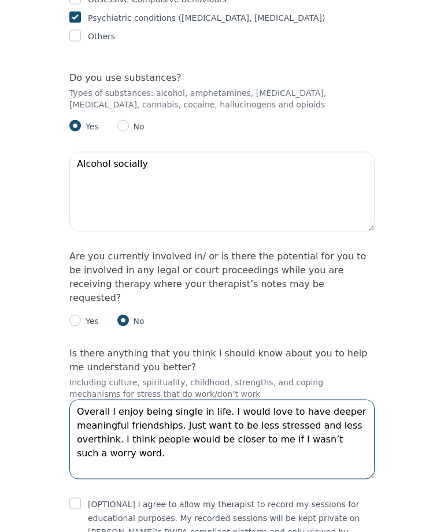
click at [116, 400] on textarea "Overall I enjoy being single in life. I would love to have deeper meaningful fr…" at bounding box center [221, 440] width 305 height 80
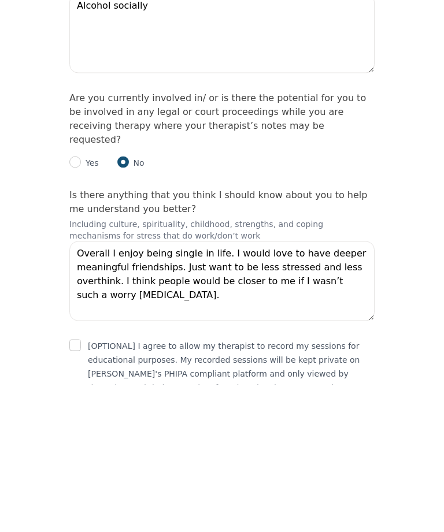
scroll to position [2173, 0]
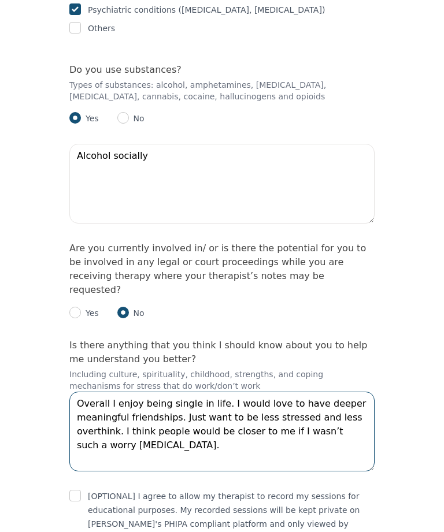
type textarea "Overall I enjoy being single in life. I would love to have deeper meaningful fr…"
